Goal: Task Accomplishment & Management: Manage account settings

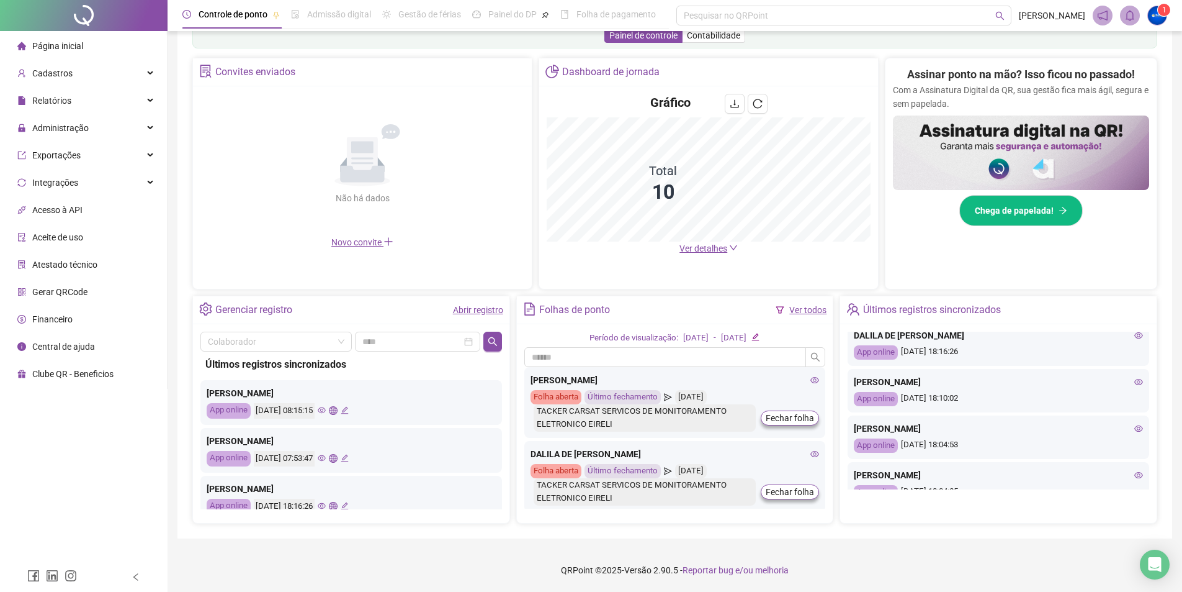
scroll to position [124, 0]
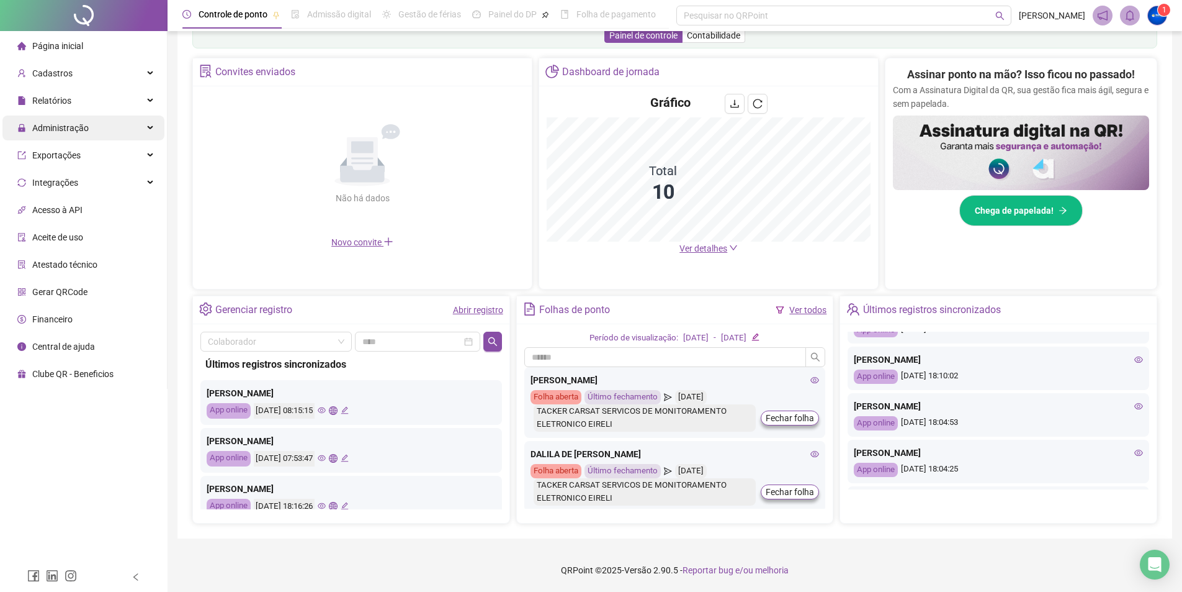
click at [70, 127] on span "Administração" at bounding box center [60, 128] width 56 height 10
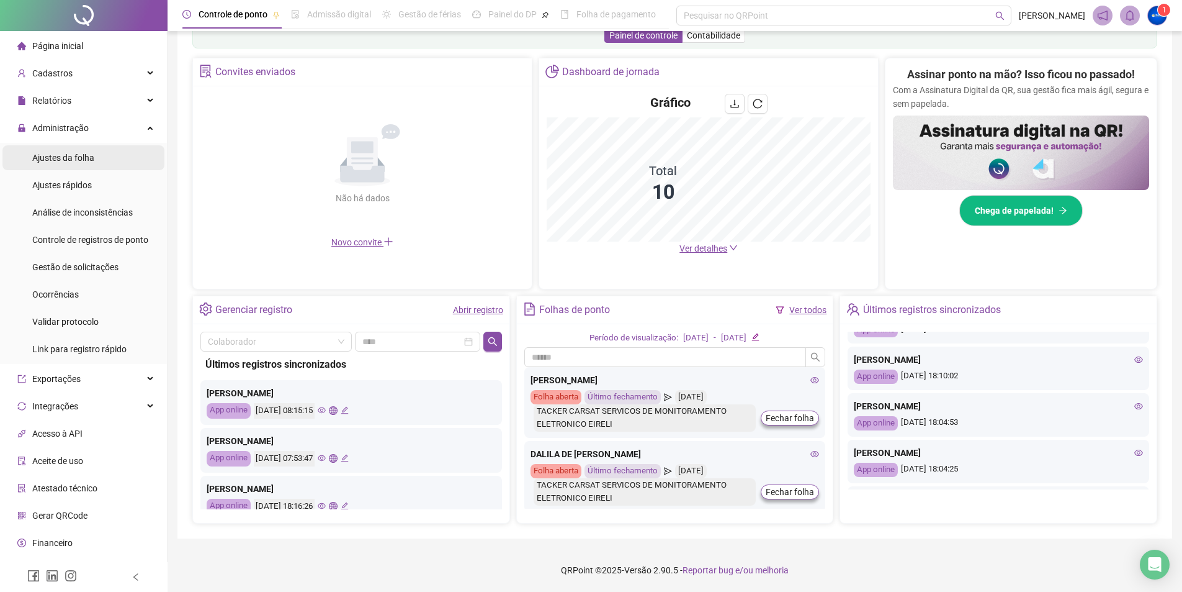
click at [81, 165] on div "Ajustes da folha" at bounding box center [63, 157] width 62 height 25
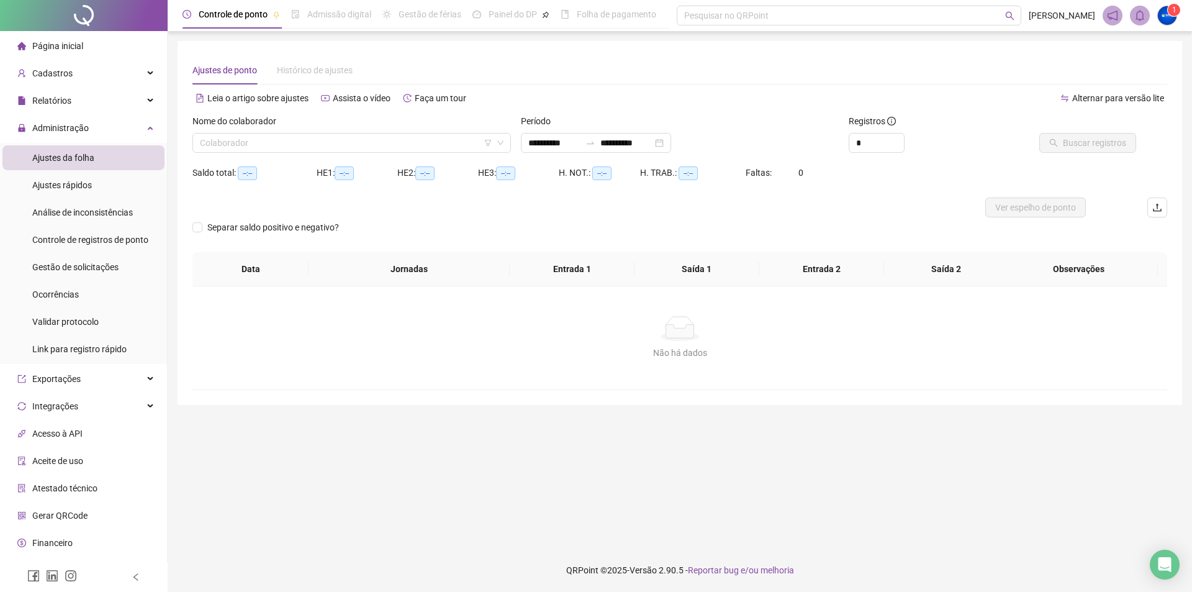
type input "**********"
click at [47, 42] on span "Página inicial" at bounding box center [57, 46] width 51 height 10
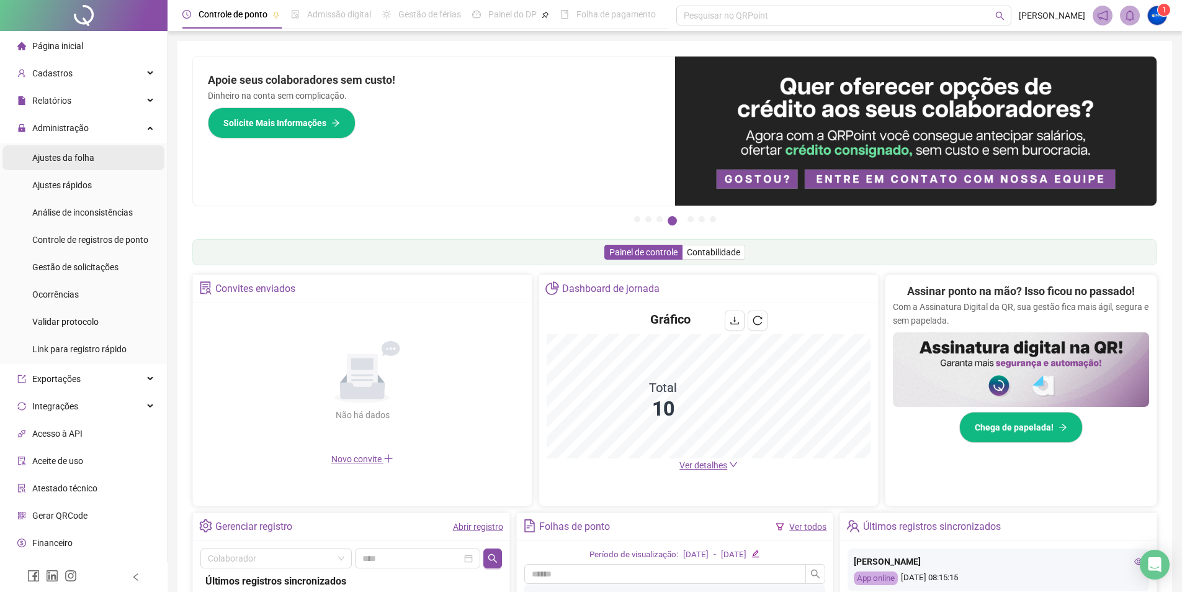
click at [72, 153] on span "Ajustes da folha" at bounding box center [63, 158] width 62 height 10
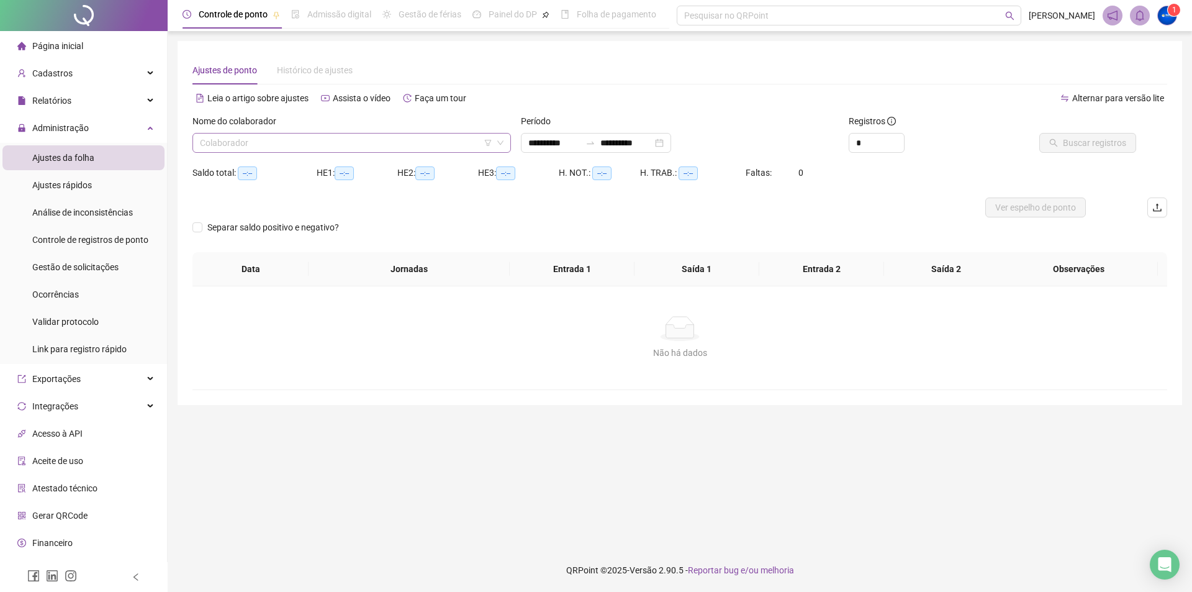
click at [325, 136] on input "search" at bounding box center [346, 142] width 292 height 19
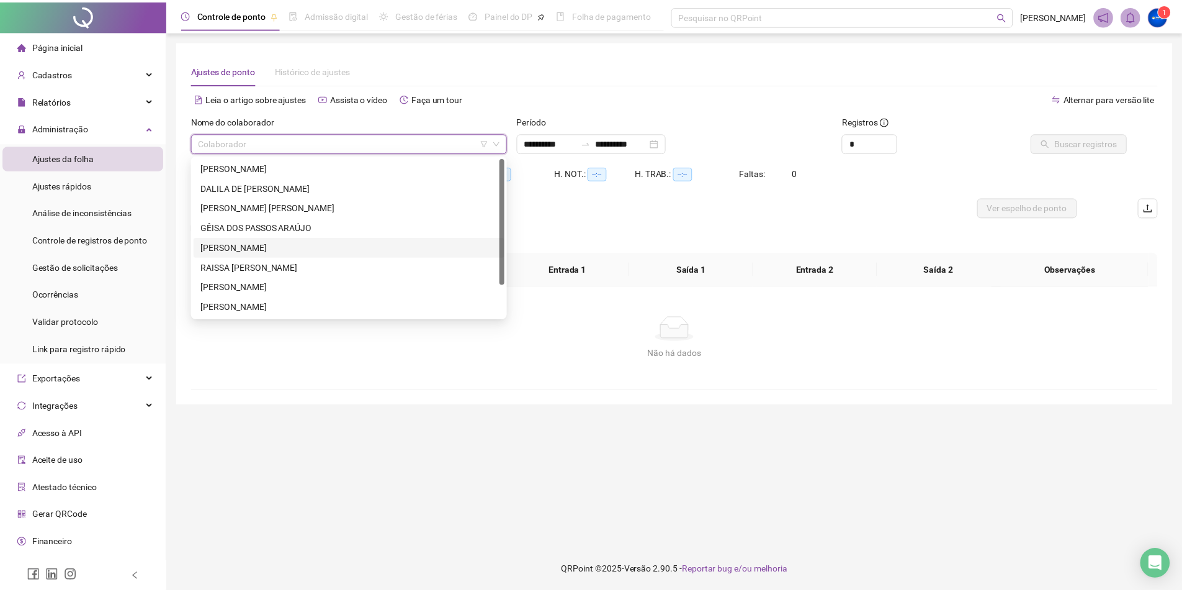
scroll to position [40, 0]
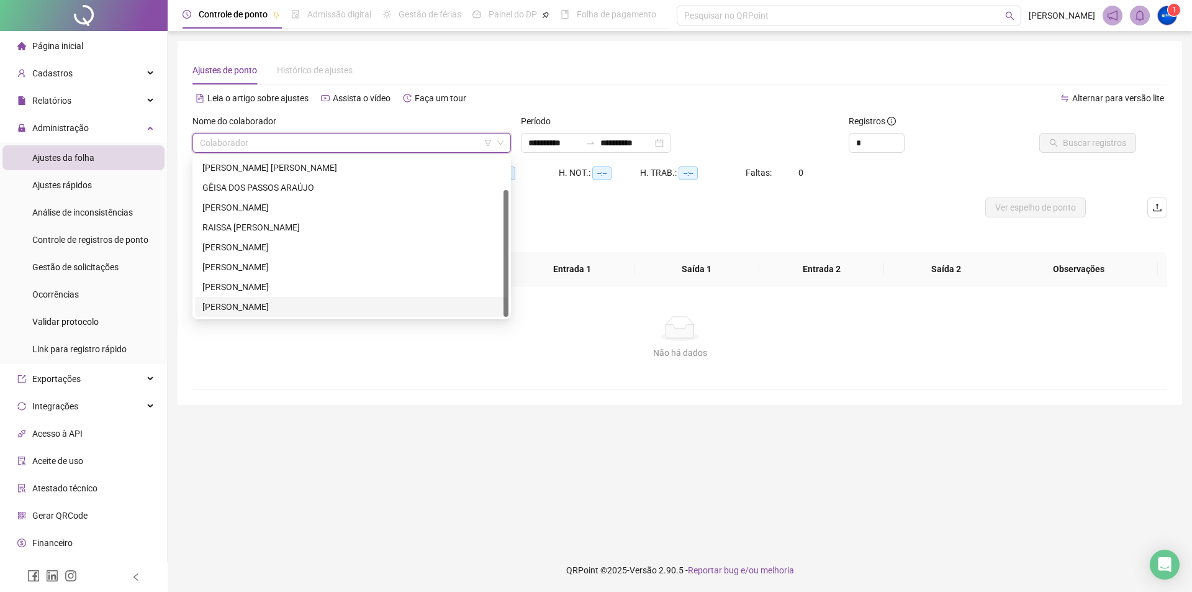
click at [254, 309] on div "[PERSON_NAME]" at bounding box center [351, 307] width 299 height 14
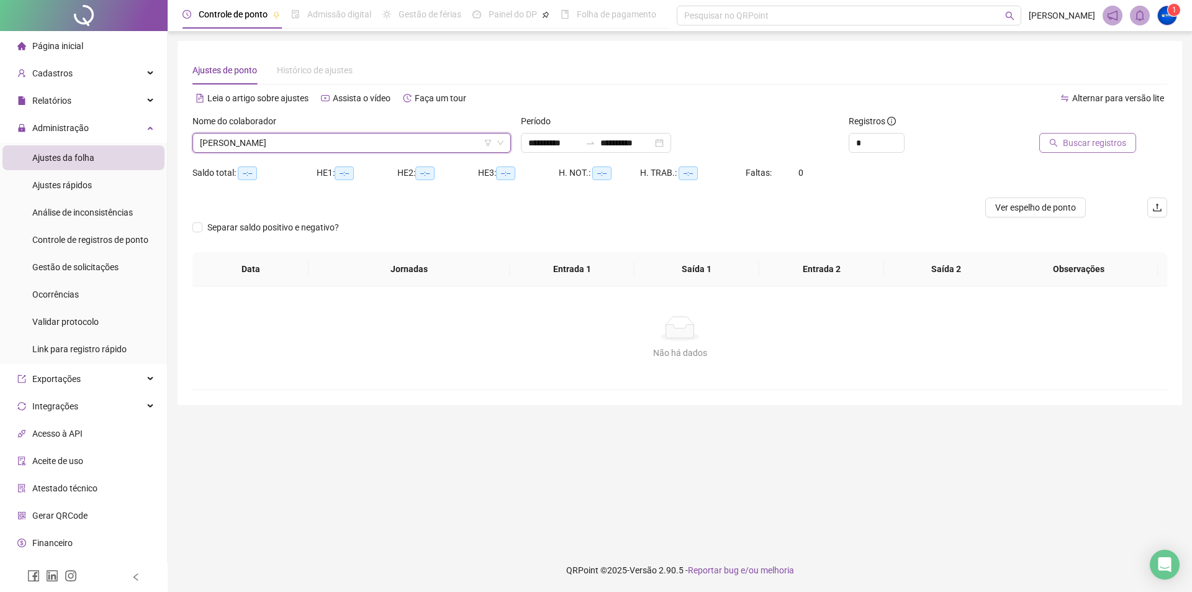
click at [1072, 135] on button "Buscar registros" at bounding box center [1087, 143] width 97 height 20
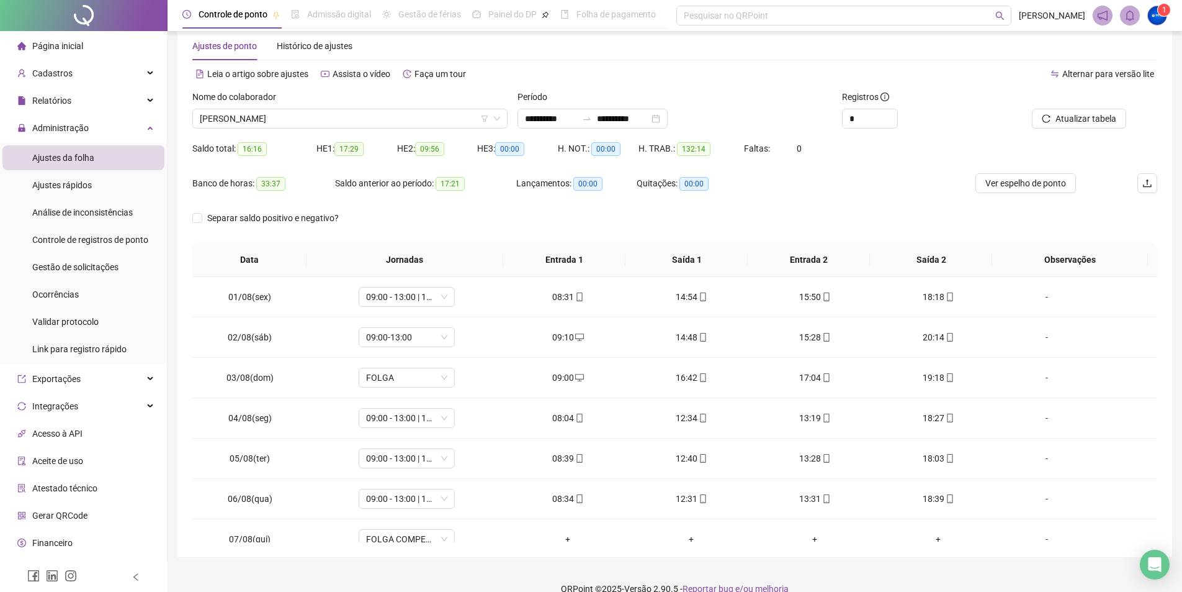
scroll to position [43, 0]
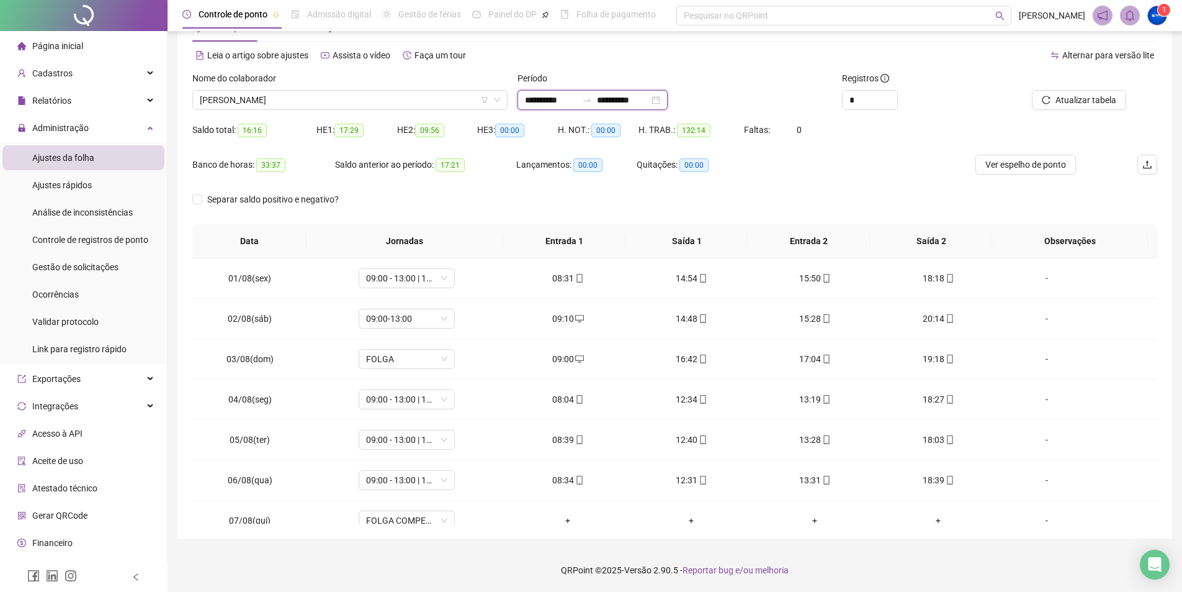
click at [636, 100] on input "**********" at bounding box center [623, 100] width 52 height 14
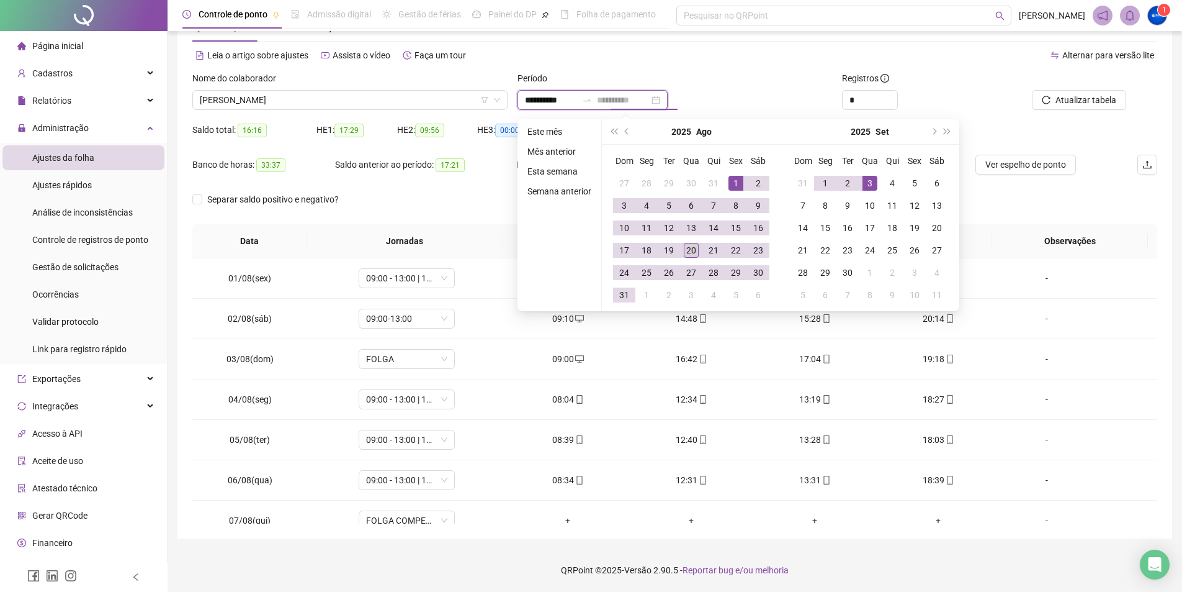
type input "**********"
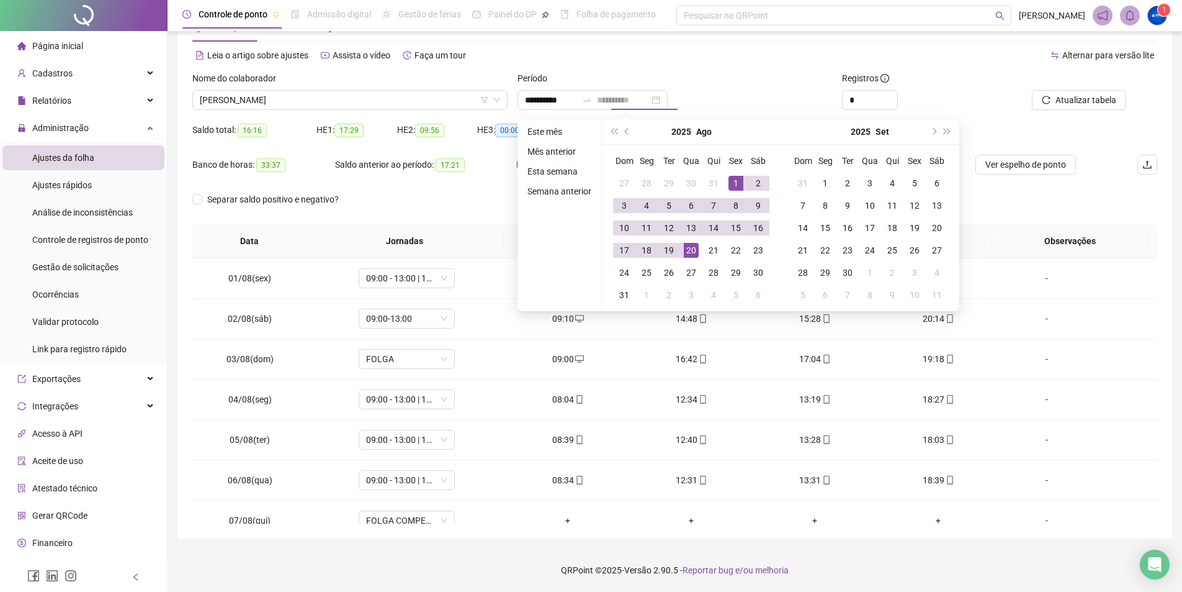
click at [690, 253] on div "20" at bounding box center [691, 250] width 15 height 15
type input "**********"
click at [1079, 102] on div "Atualizar tabela" at bounding box center [1081, 95] width 163 height 48
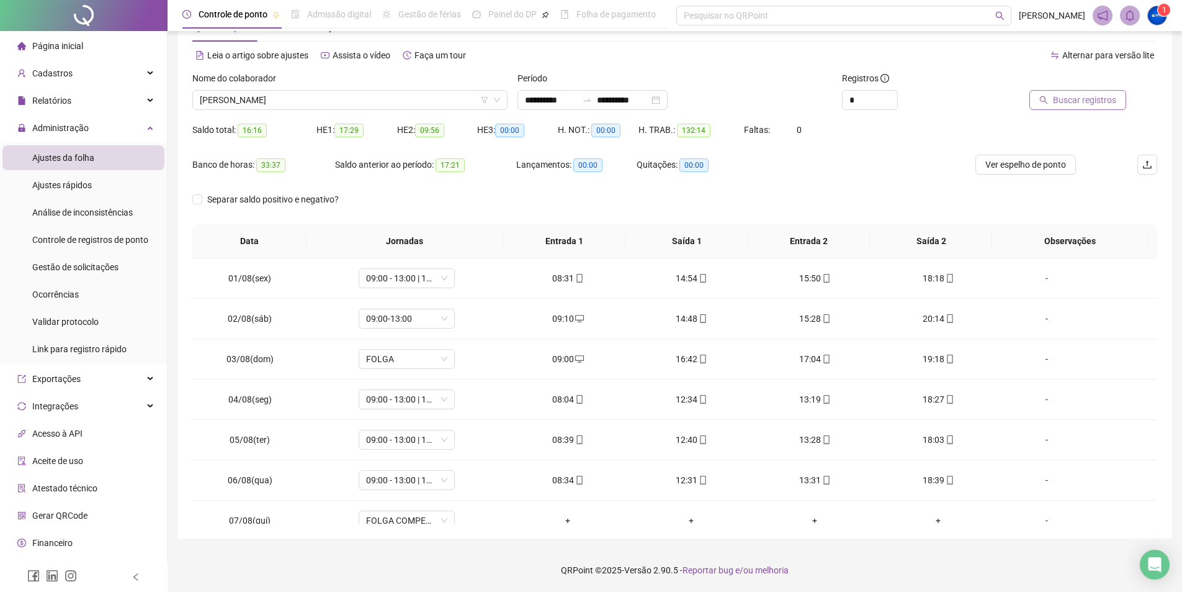
click at [1092, 95] on span "Buscar registros" at bounding box center [1084, 100] width 63 height 14
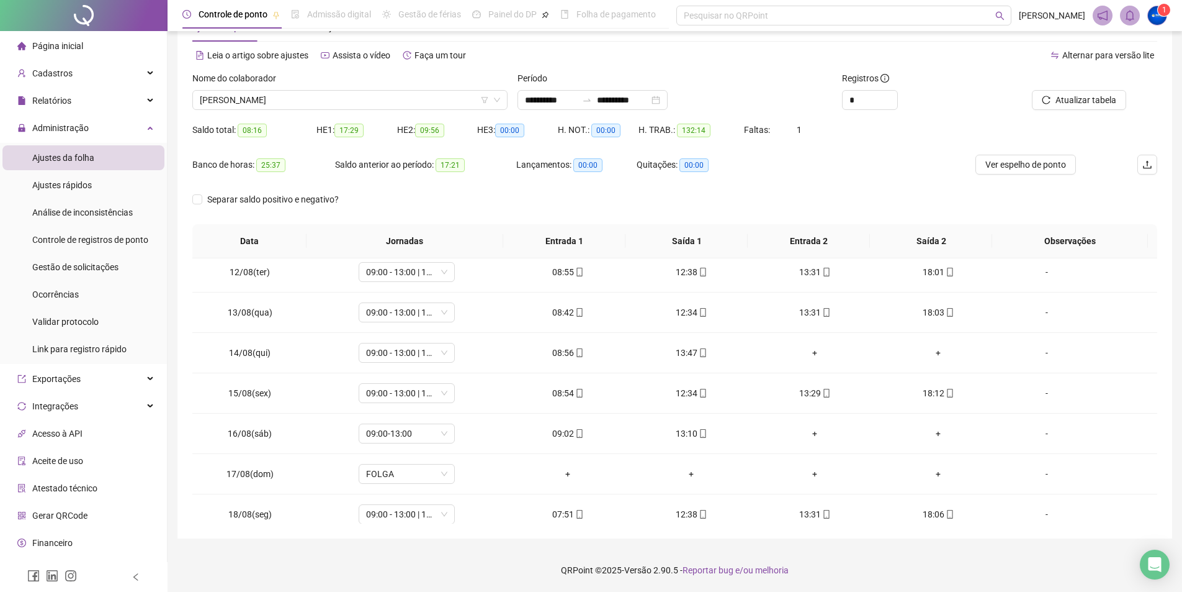
scroll to position [542, 0]
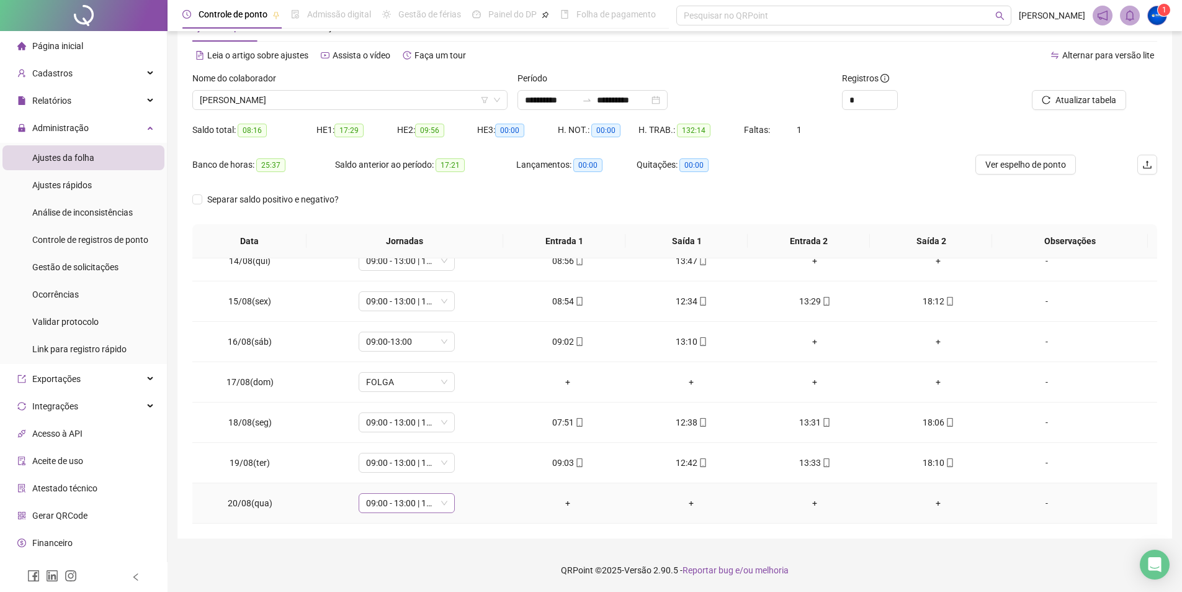
click at [447, 500] on div "09:00 - 13:00 | 14:00 - 18:00" at bounding box center [407, 503] width 96 height 20
click at [452, 369] on div "07:30 horas" at bounding box center [433, 377] width 149 height 20
click at [459, 358] on div "Folga compensatória" at bounding box center [437, 356] width 127 height 14
click at [457, 472] on span "Sim" at bounding box center [463, 471] width 14 height 14
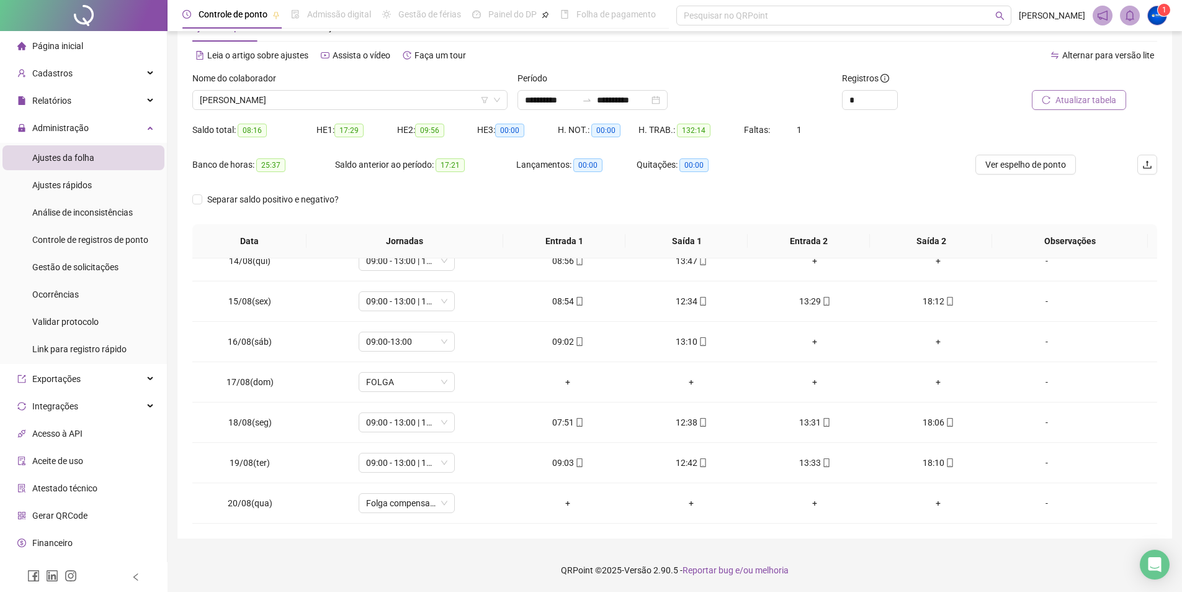
click at [1078, 102] on span "Atualizar tabela" at bounding box center [1086, 100] width 61 height 14
click at [74, 45] on span "Página inicial" at bounding box center [57, 46] width 51 height 10
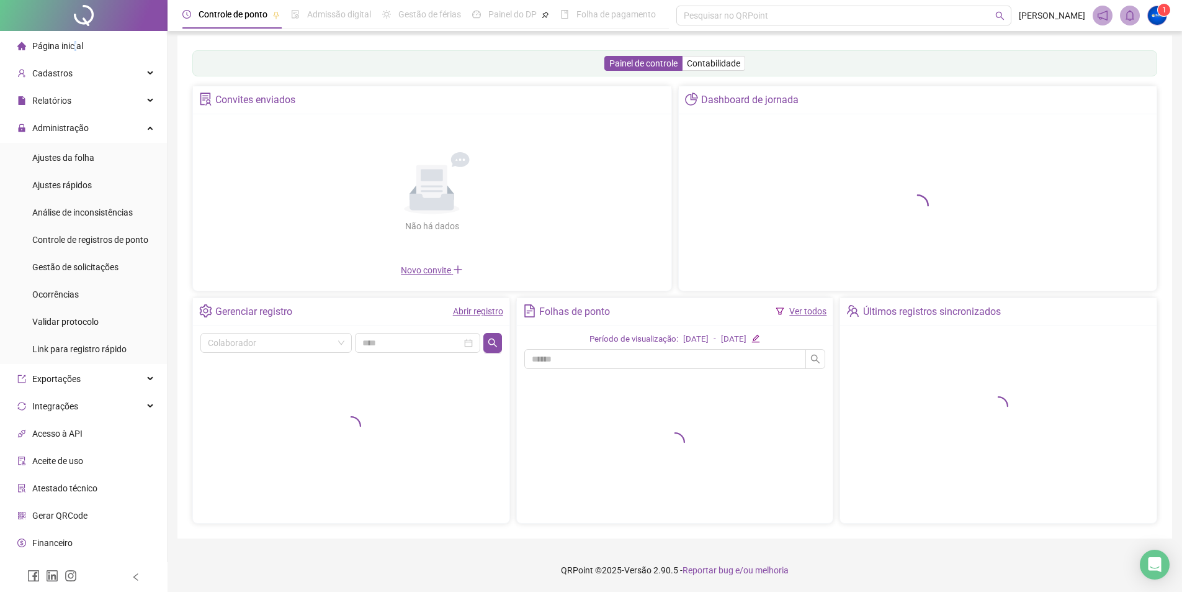
scroll to position [7, 0]
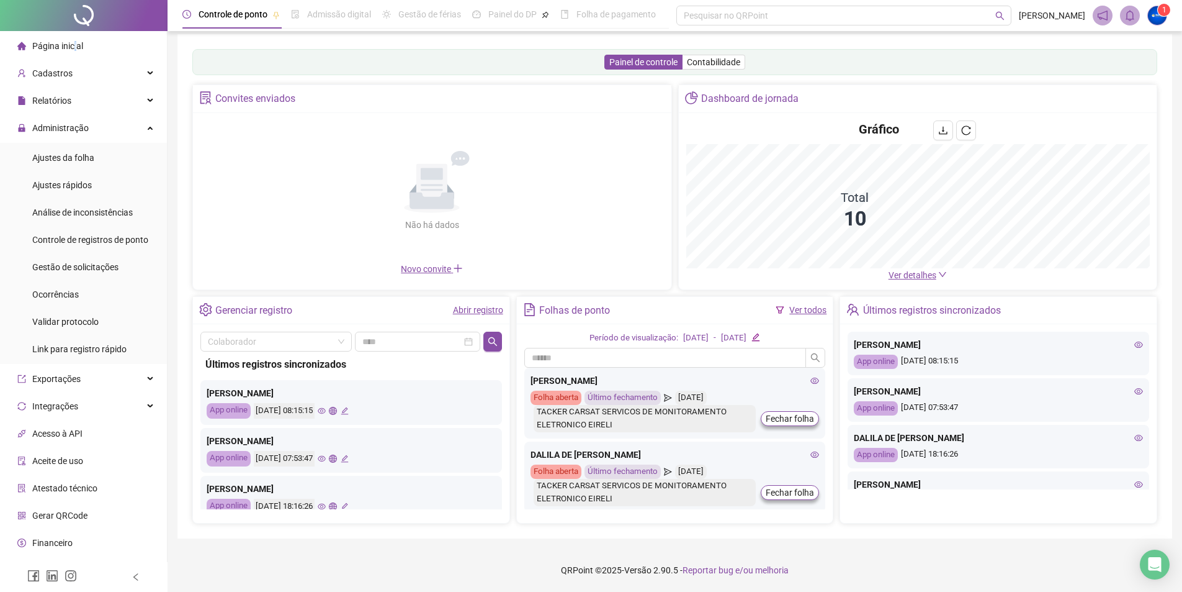
click at [40, 25] on div at bounding box center [84, 15] width 168 height 31
click at [79, 155] on span "Ajustes da folha" at bounding box center [63, 158] width 62 height 10
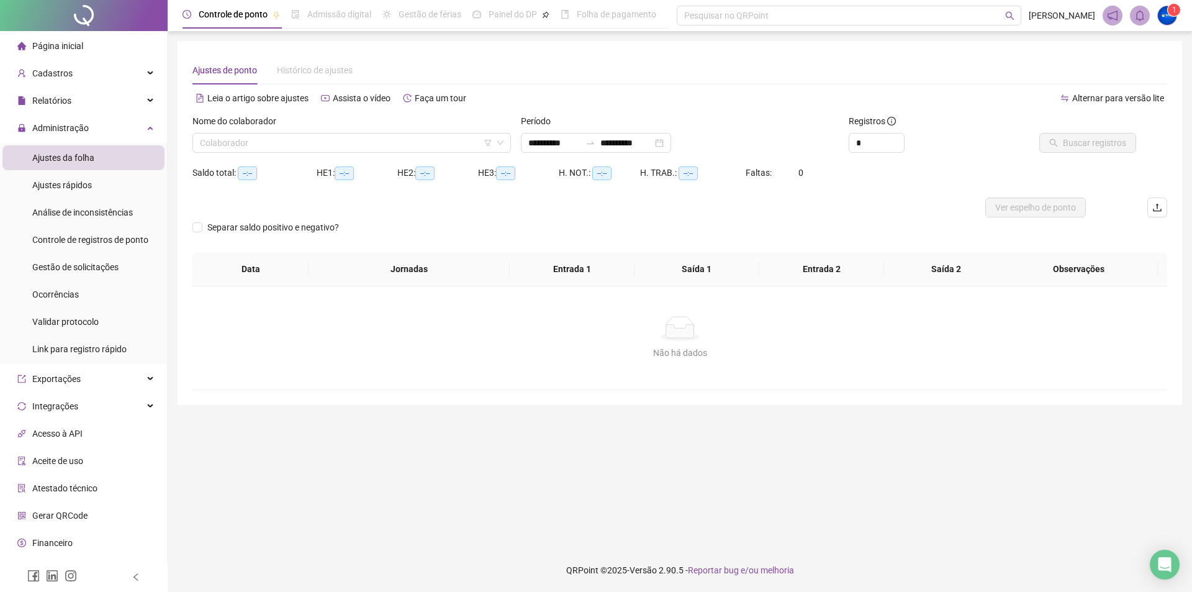
type input "**********"
click at [266, 145] on input "search" at bounding box center [346, 142] width 292 height 19
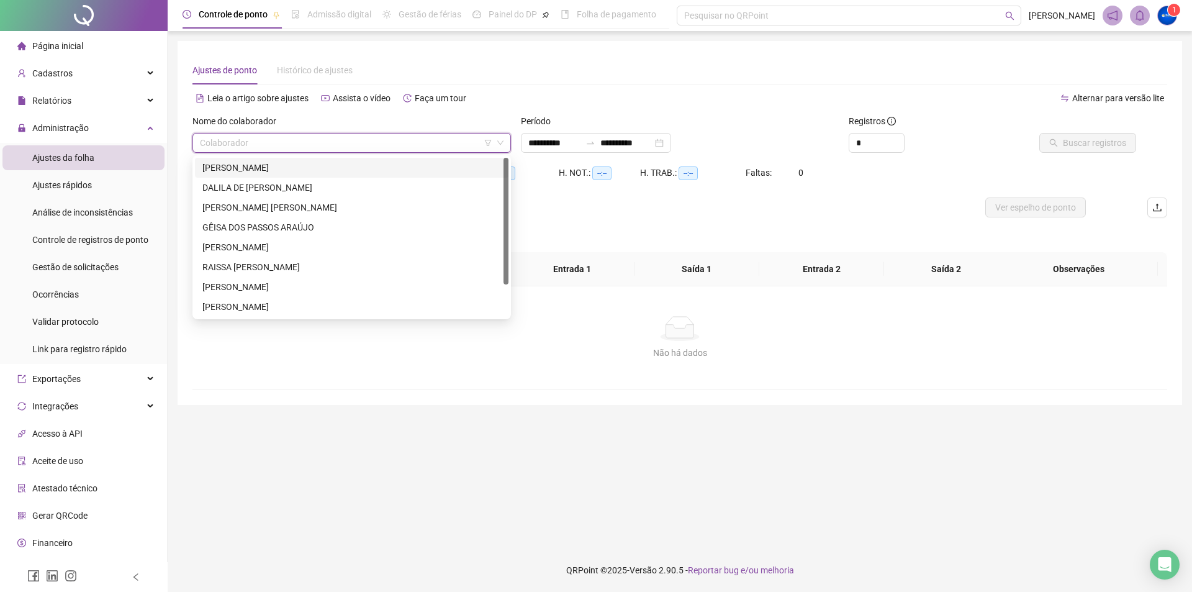
click at [86, 52] on li "Página inicial" at bounding box center [83, 46] width 162 height 25
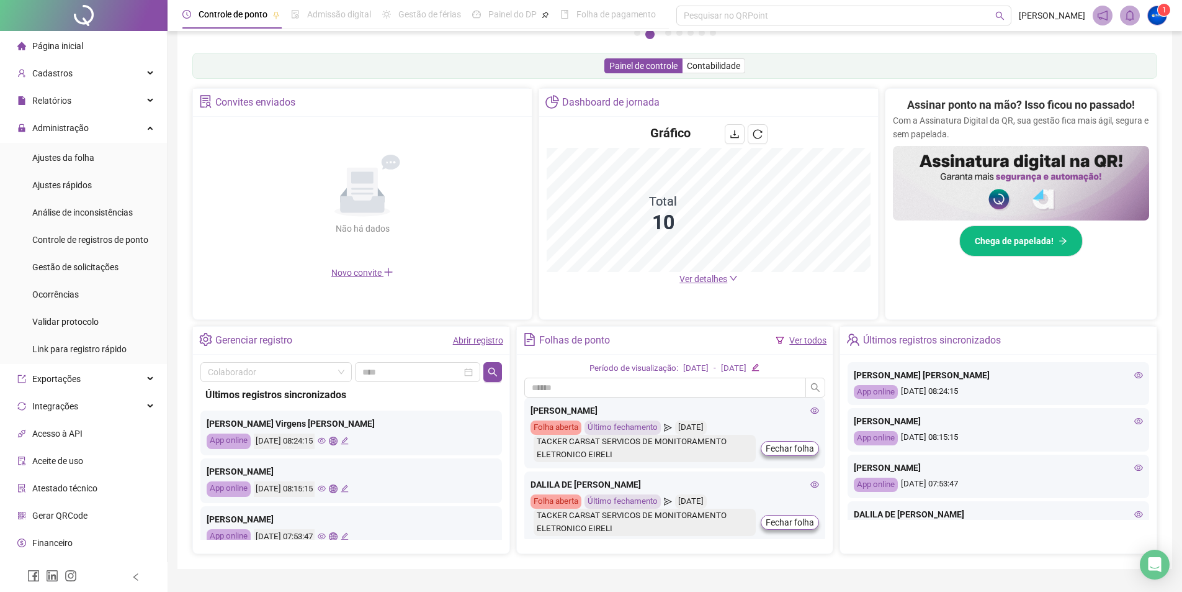
scroll to position [124, 0]
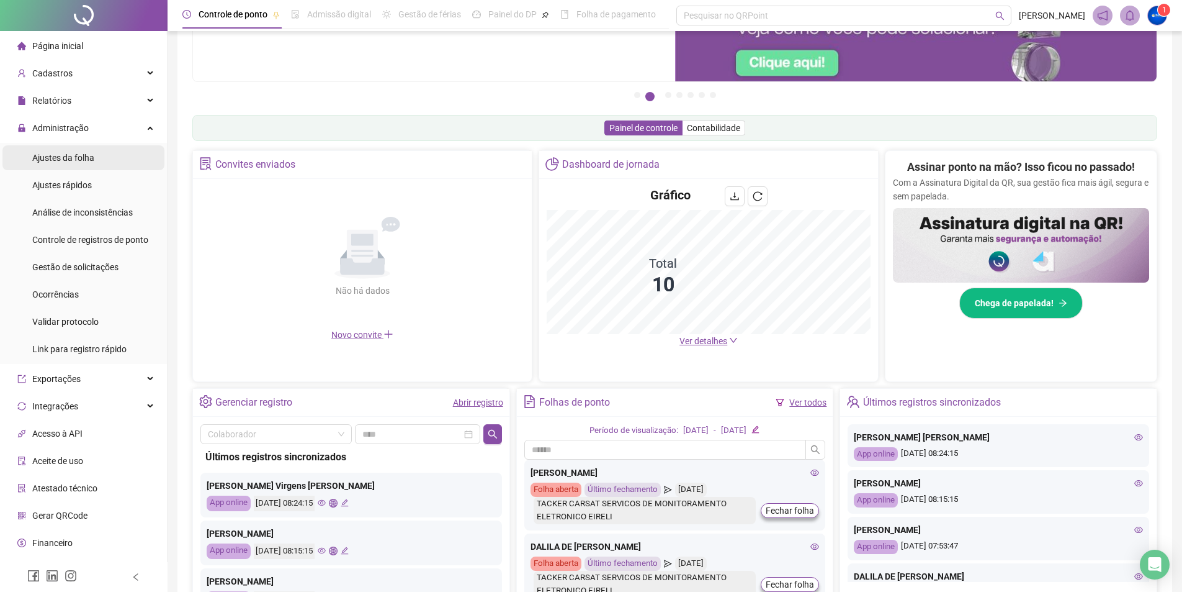
click at [78, 155] on span "Ajustes da folha" at bounding box center [63, 158] width 62 height 10
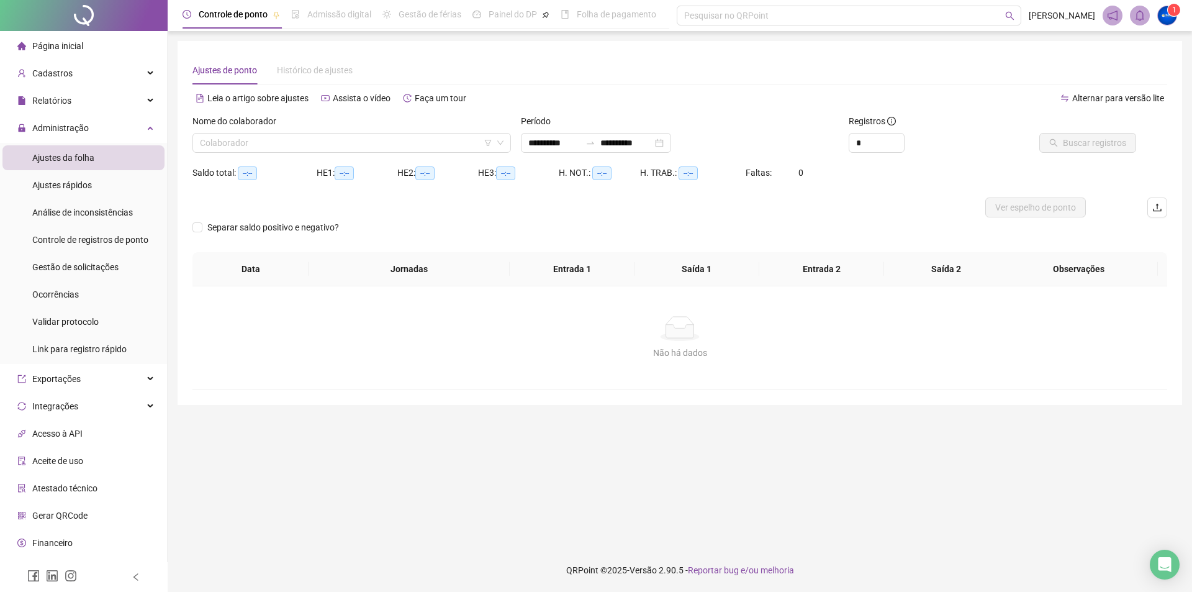
type input "**********"
click at [404, 143] on input "search" at bounding box center [346, 142] width 292 height 19
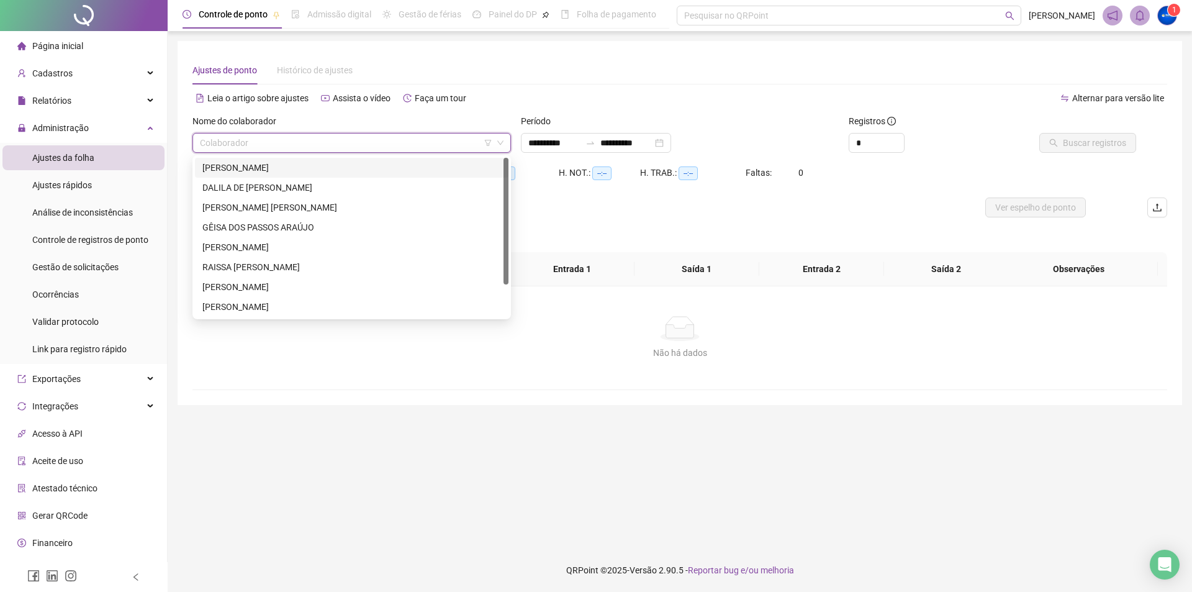
click at [272, 174] on div "[PERSON_NAME]" at bounding box center [351, 168] width 299 height 14
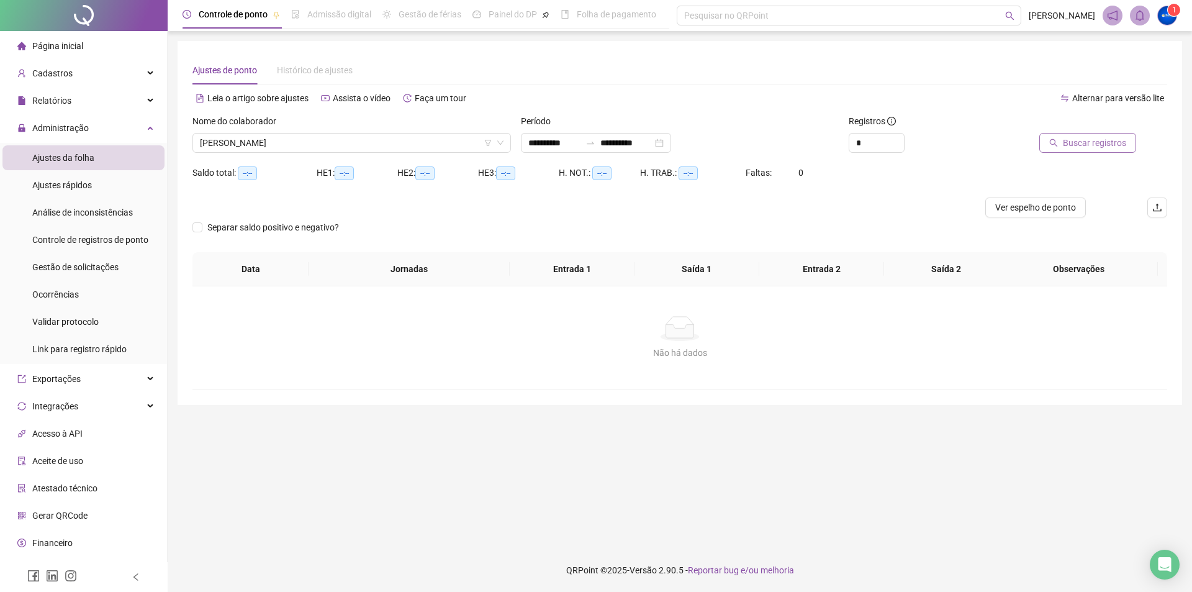
click at [1106, 143] on span "Buscar registros" at bounding box center [1094, 143] width 63 height 14
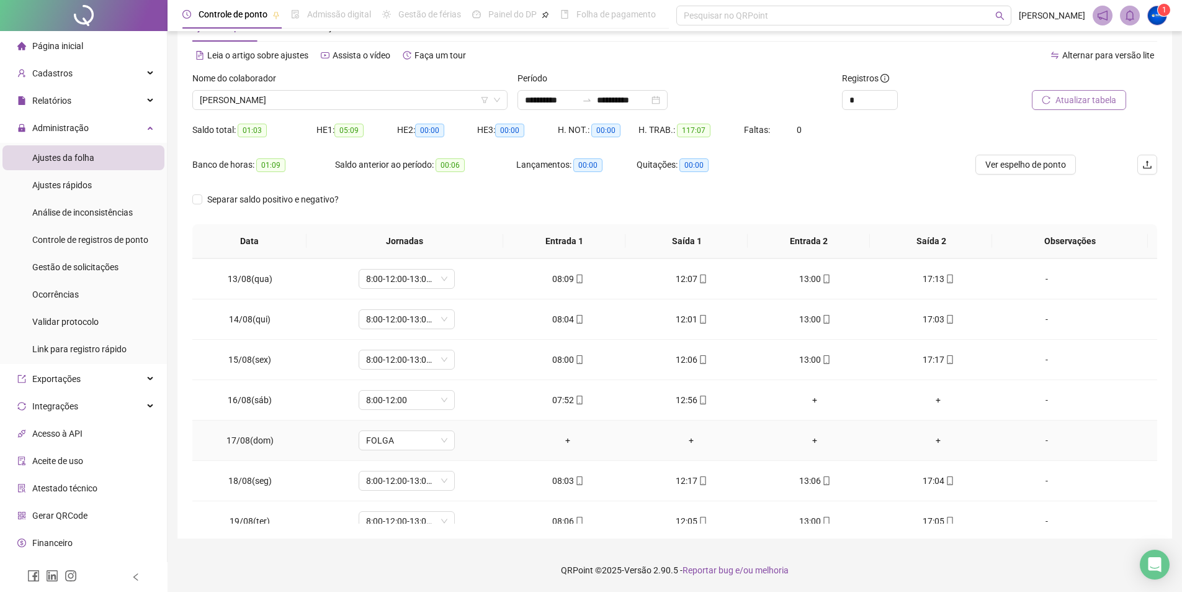
scroll to position [502, 0]
